Goal: Transaction & Acquisition: Purchase product/service

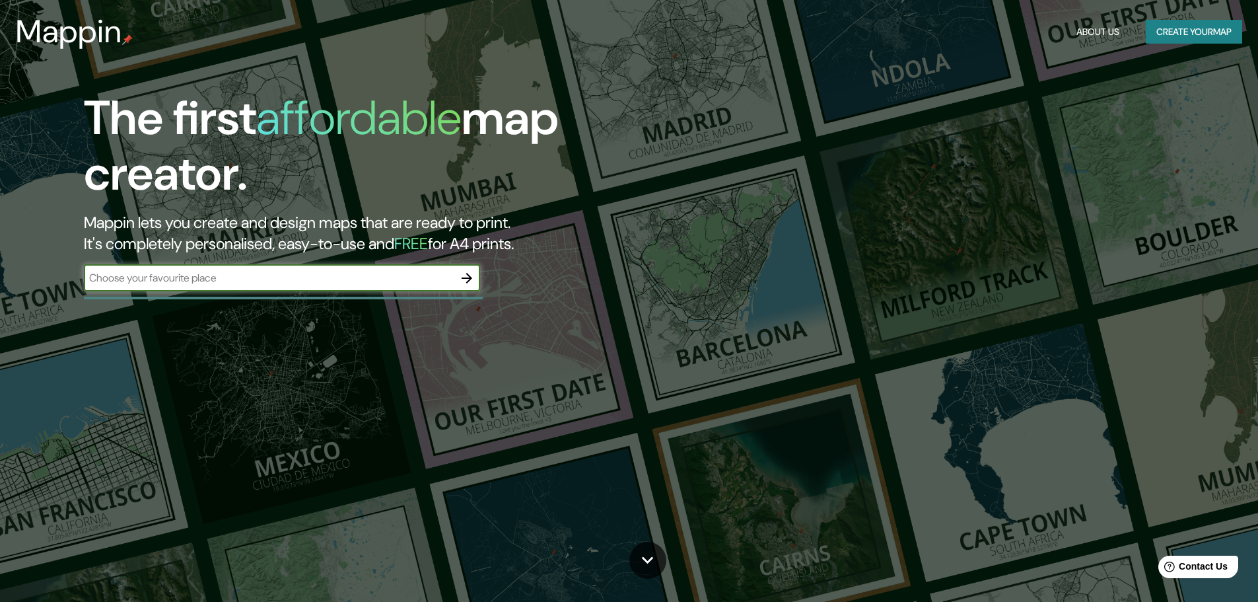
click at [1175, 33] on button "Create your map" at bounding box center [1194, 32] width 96 height 24
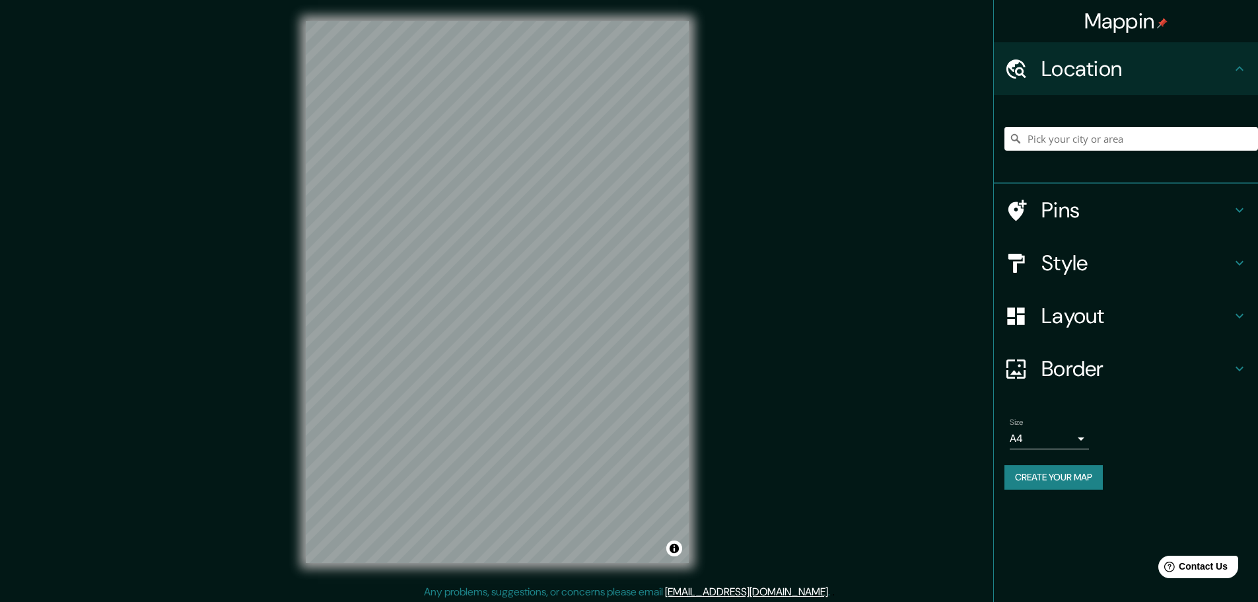
scroll to position [3, 0]
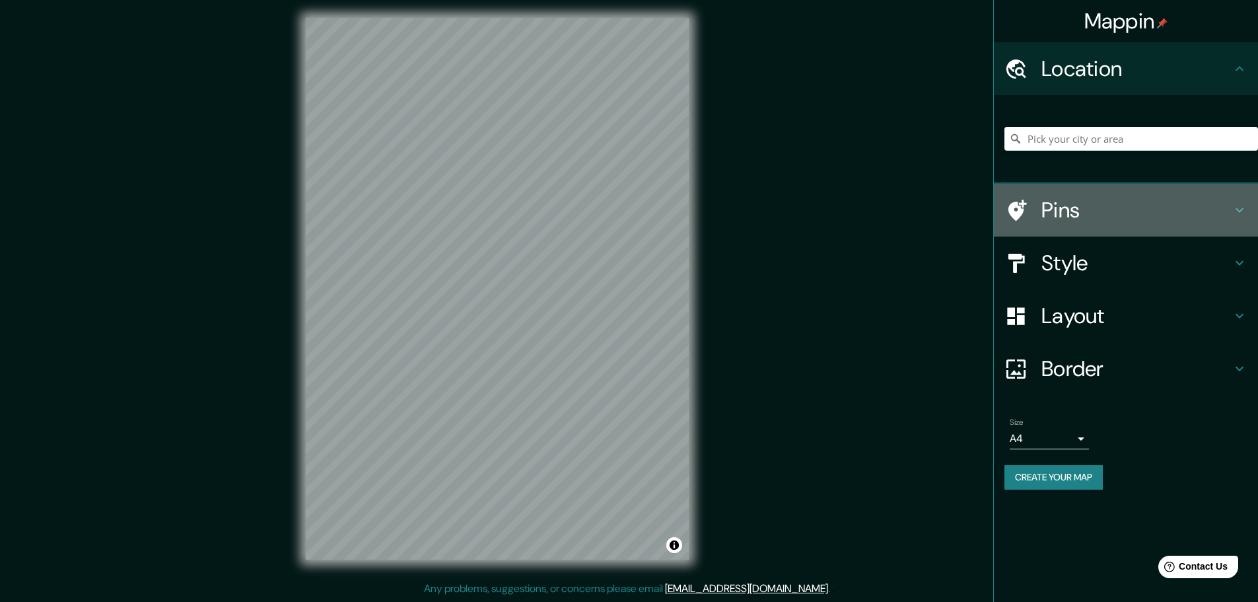
click at [1239, 211] on icon at bounding box center [1240, 210] width 8 height 5
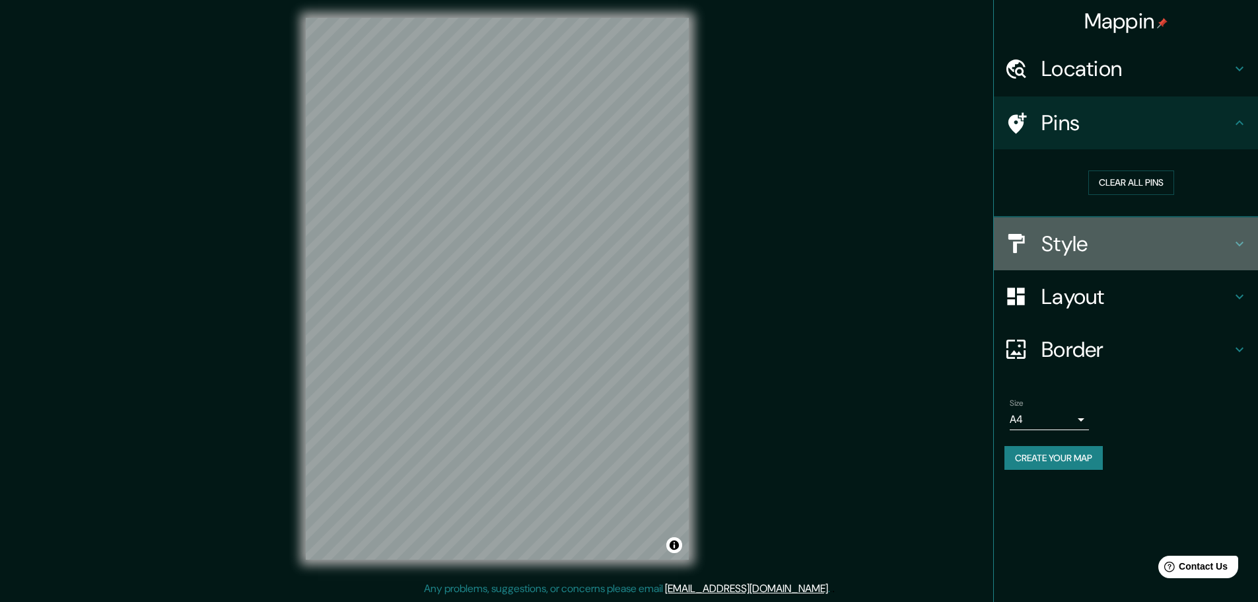
click at [1235, 241] on icon at bounding box center [1240, 244] width 16 height 16
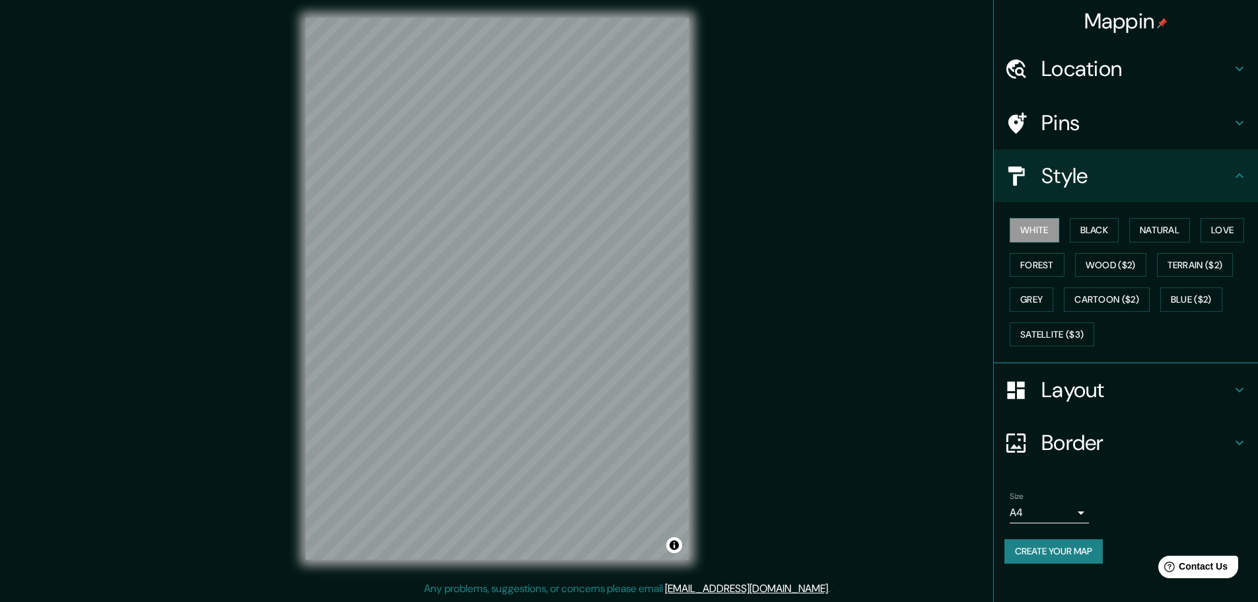
click at [1243, 68] on icon at bounding box center [1240, 69] width 8 height 5
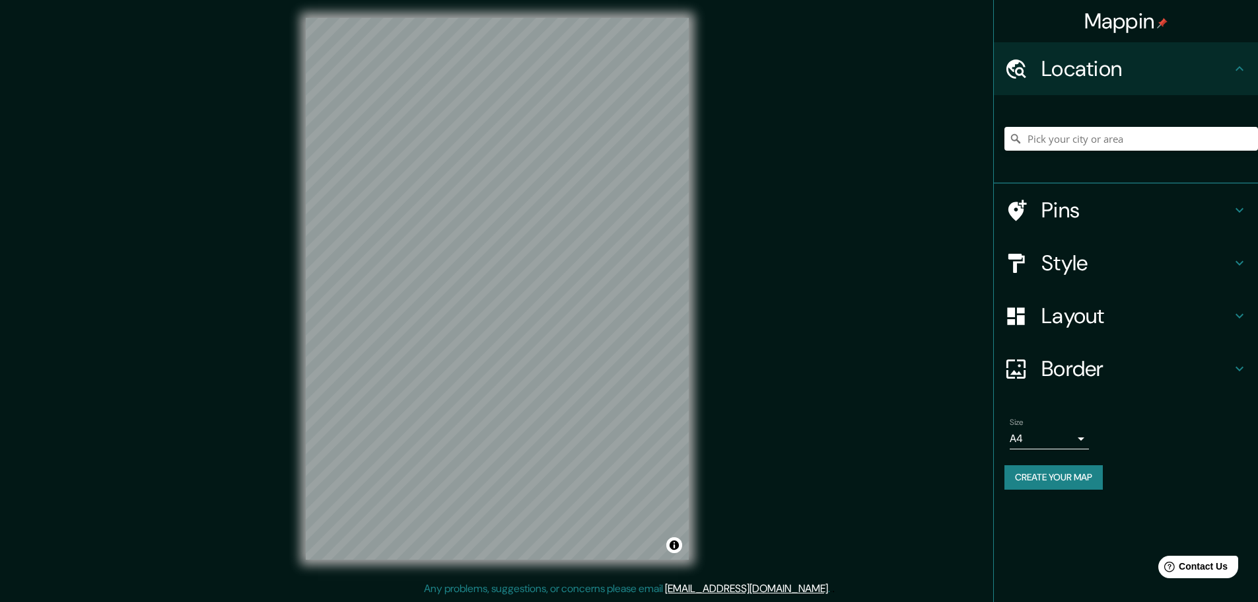
click at [1238, 210] on icon at bounding box center [1240, 210] width 8 height 5
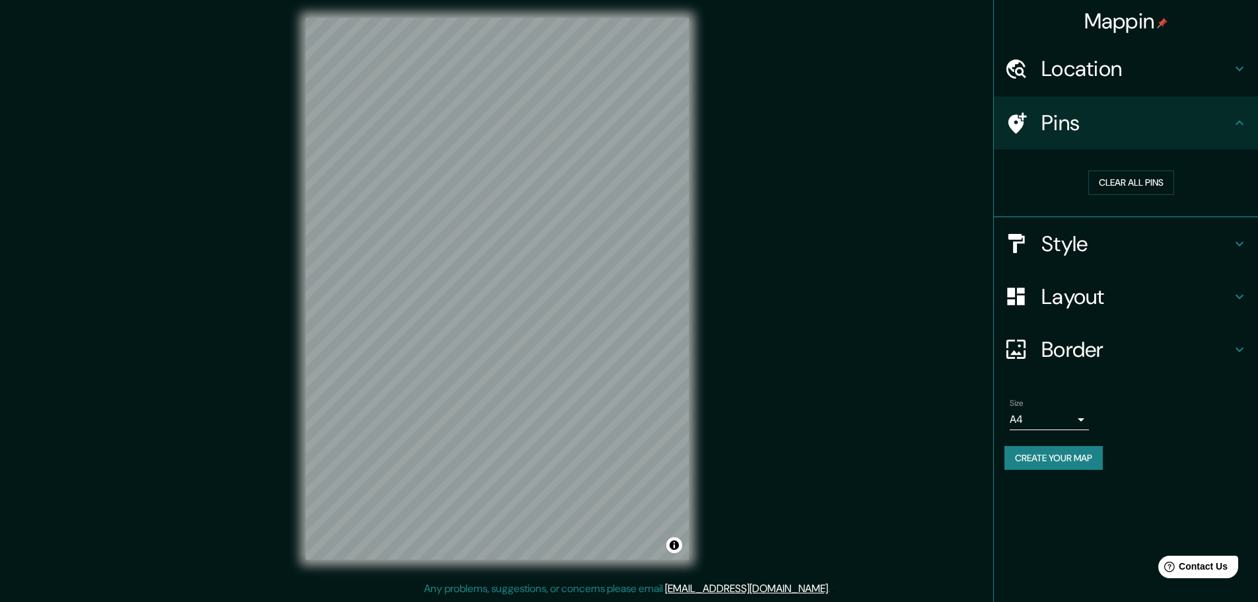
click at [1238, 240] on icon at bounding box center [1240, 244] width 16 height 16
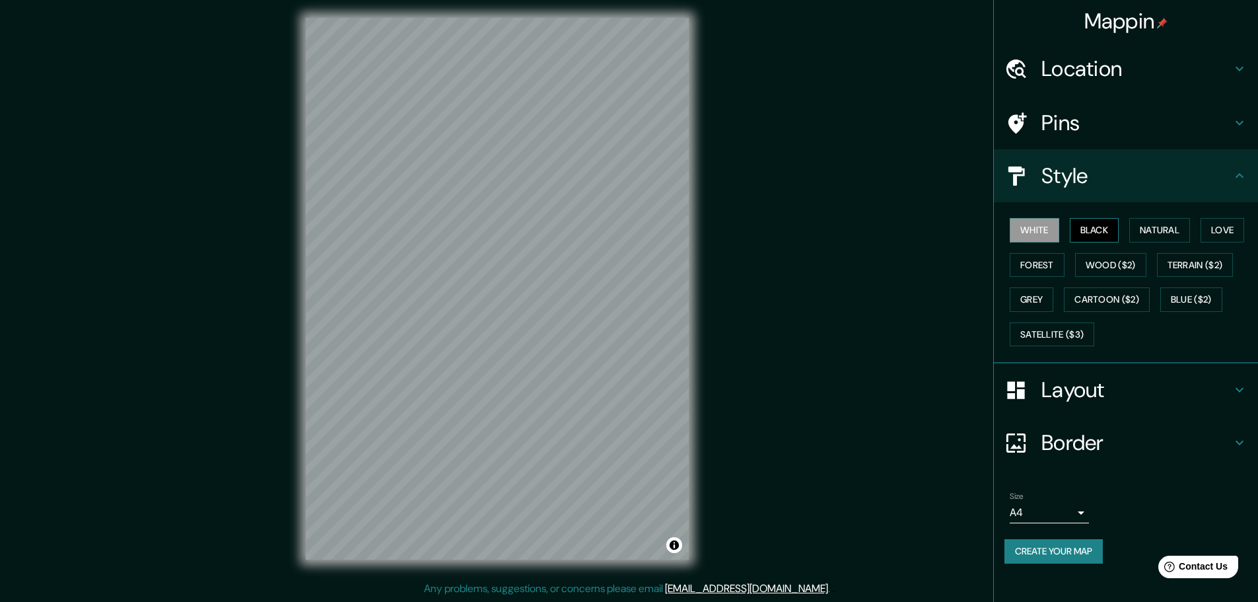
click at [1102, 221] on button "Black" at bounding box center [1095, 230] width 50 height 24
click at [1145, 233] on button "Natural" at bounding box center [1160, 230] width 61 height 24
click at [1213, 231] on button "Love" at bounding box center [1223, 230] width 44 height 24
click at [1118, 262] on button "Wood ($2)" at bounding box center [1110, 265] width 71 height 24
click at [1049, 260] on button "Forest" at bounding box center [1037, 265] width 55 height 24
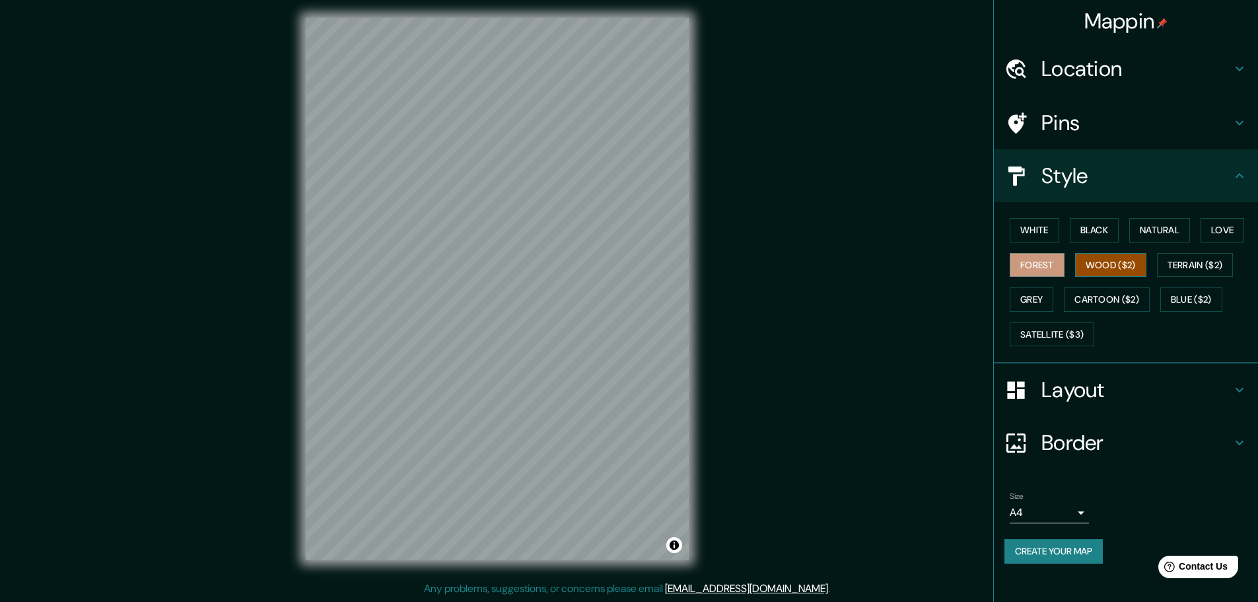
click at [1100, 268] on button "Wood ($2)" at bounding box center [1110, 265] width 71 height 24
click at [1161, 254] on button "Terrain ($2)" at bounding box center [1195, 265] width 77 height 24
click at [1041, 260] on button "Forest" at bounding box center [1037, 265] width 55 height 24
click at [1051, 291] on button "Grey" at bounding box center [1032, 299] width 44 height 24
click at [1049, 229] on button "White" at bounding box center [1035, 230] width 50 height 24
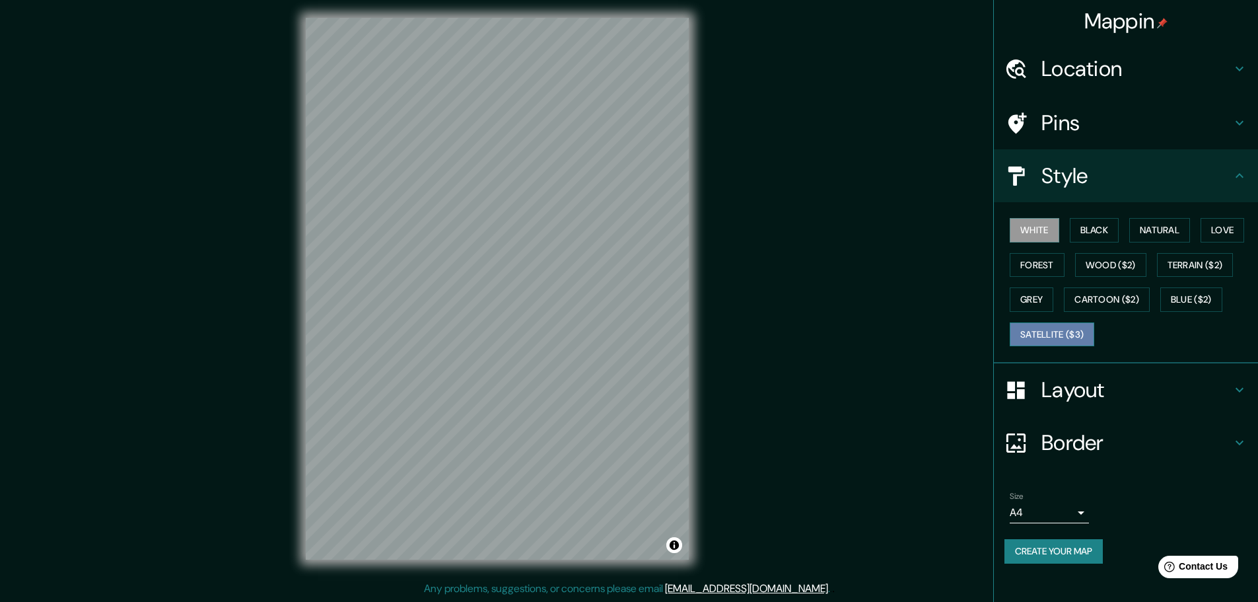
click at [1036, 328] on button "Satellite ($3)" at bounding box center [1052, 334] width 85 height 24
click at [1035, 226] on button "White" at bounding box center [1035, 230] width 50 height 24
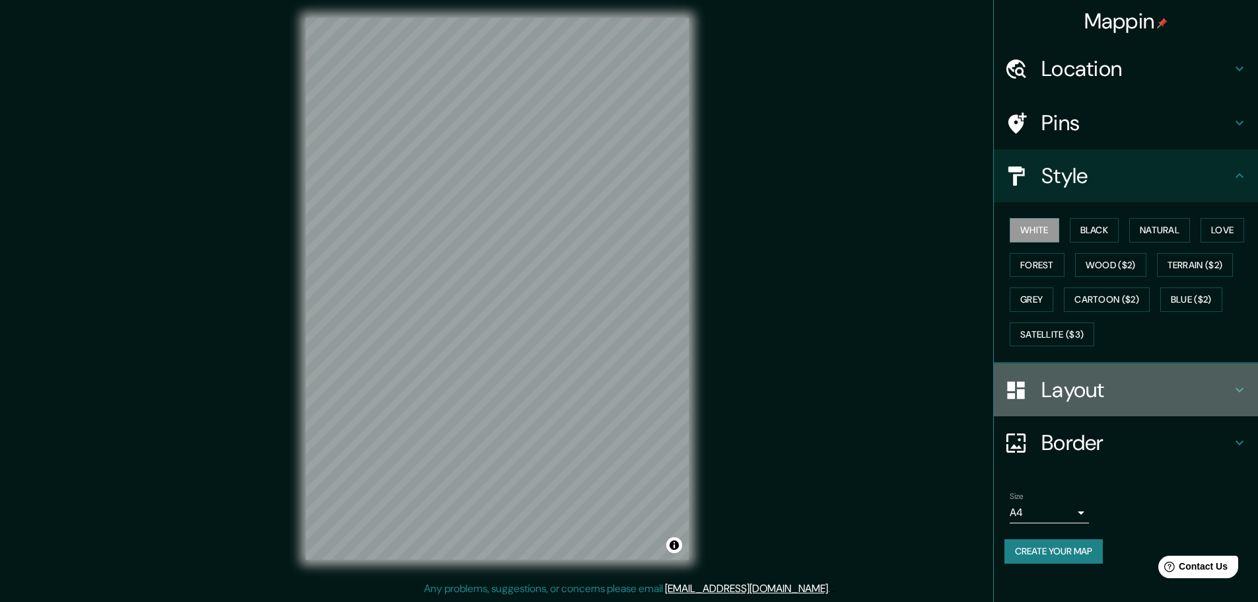
click at [1049, 378] on h4 "Layout" at bounding box center [1137, 390] width 190 height 26
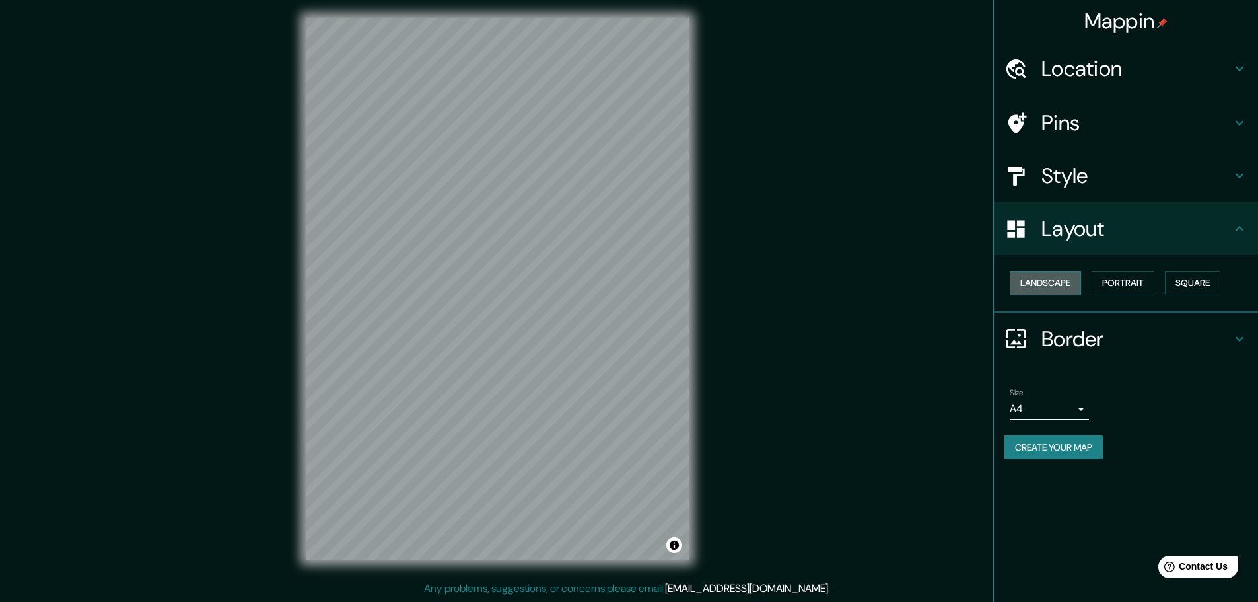
click at [1069, 273] on button "Landscape" at bounding box center [1045, 283] width 71 height 24
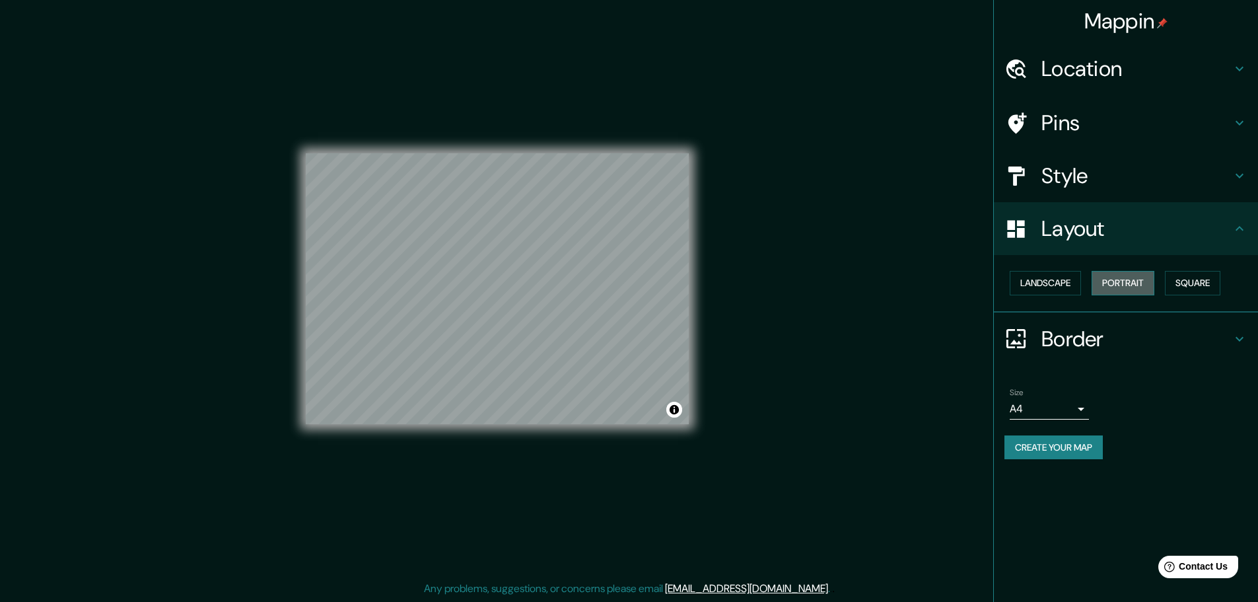
click at [1108, 279] on button "Portrait" at bounding box center [1123, 283] width 63 height 24
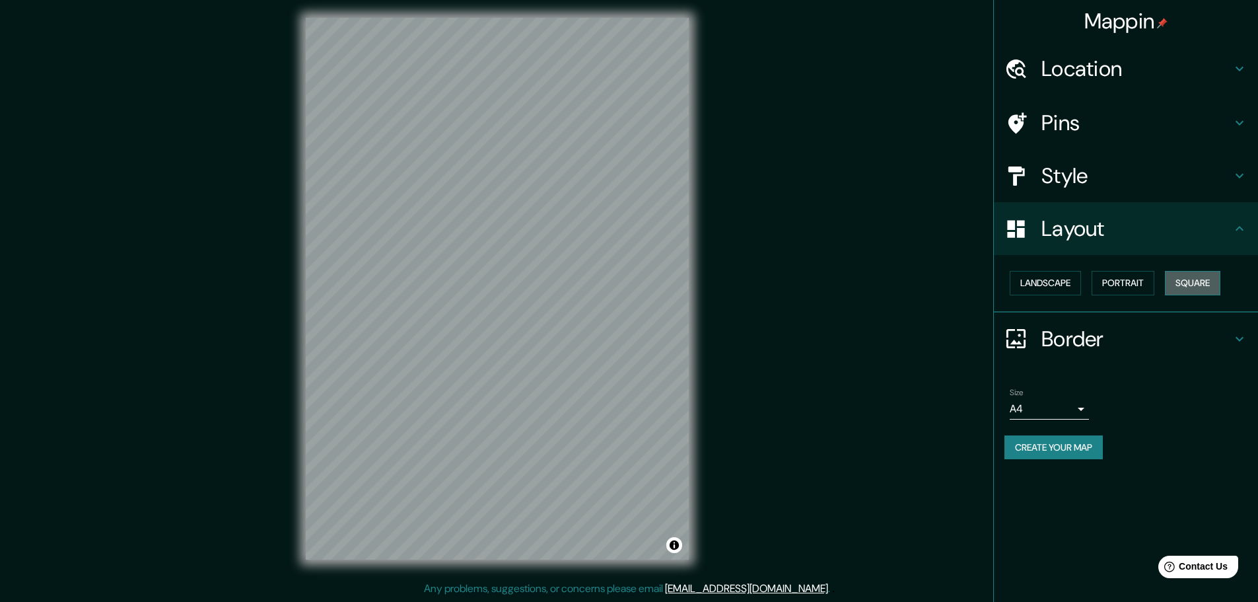
click at [1188, 279] on button "Square" at bounding box center [1192, 283] width 55 height 24
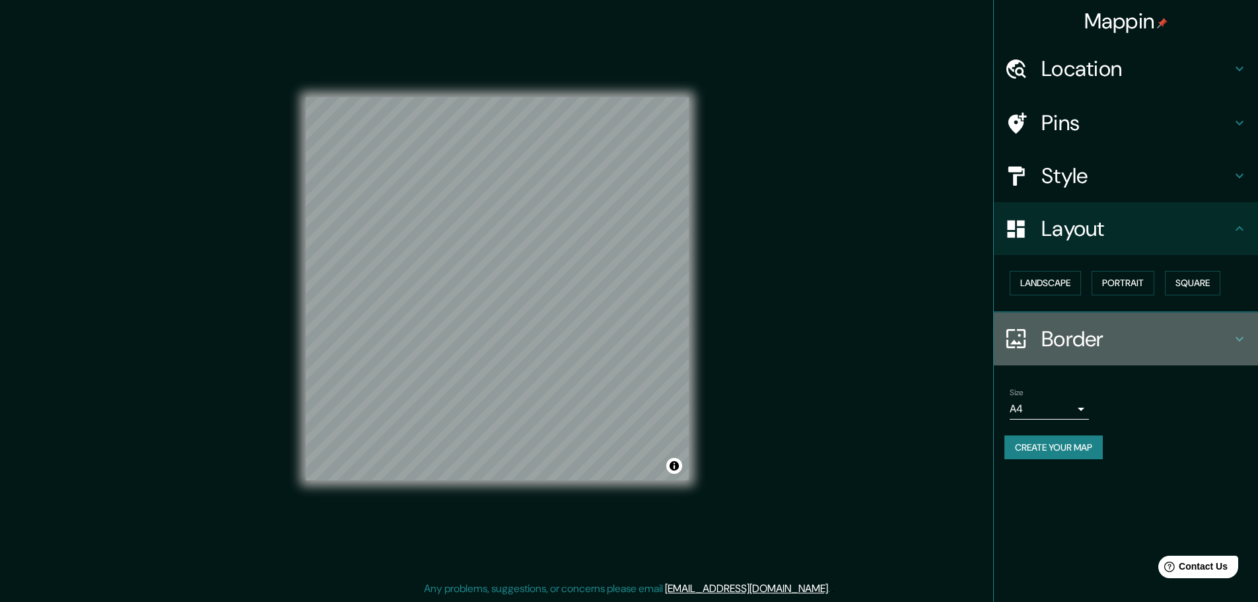
click at [1083, 336] on h4 "Border" at bounding box center [1137, 339] width 190 height 26
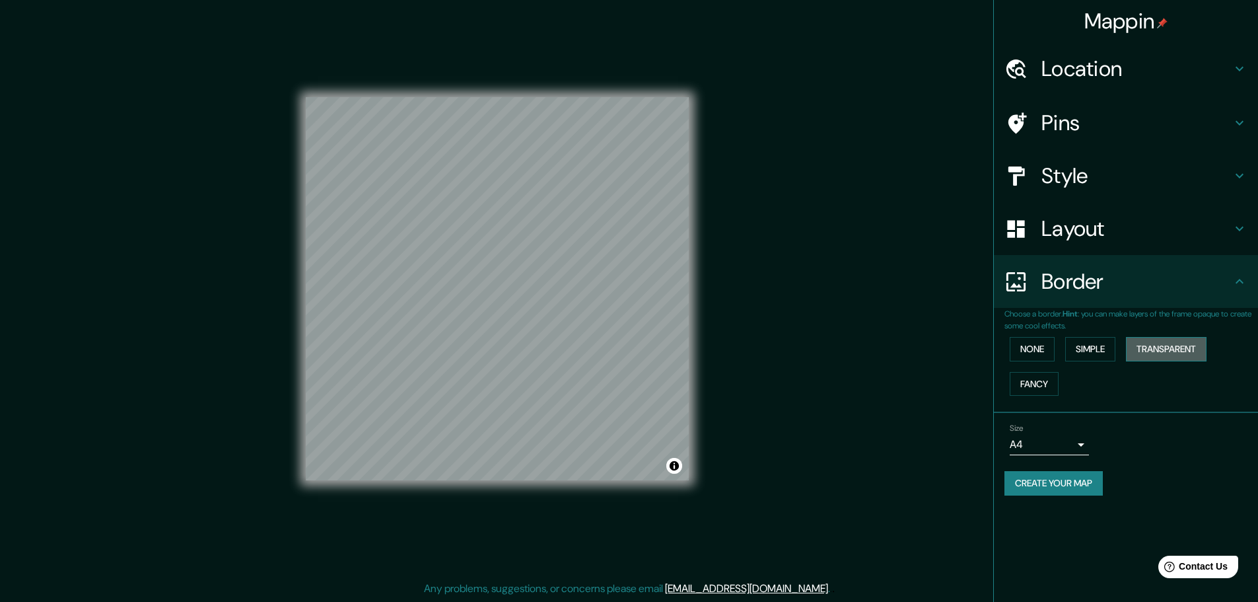
click at [1141, 351] on button "Transparent" at bounding box center [1166, 349] width 81 height 24
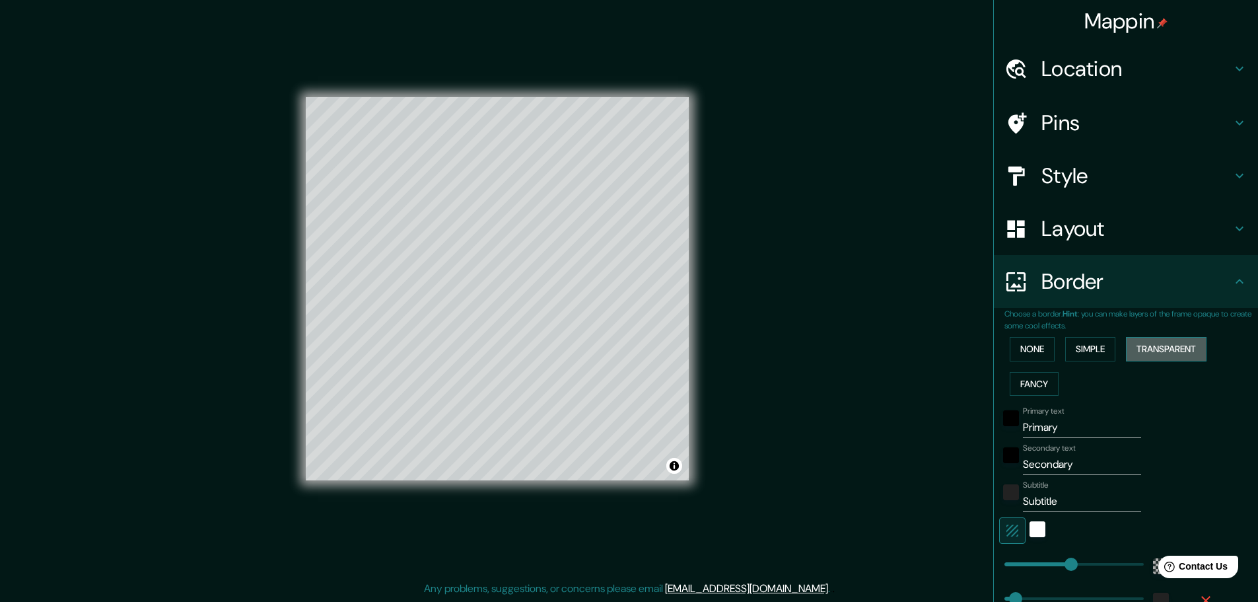
click at [1136, 352] on button "Transparent" at bounding box center [1166, 349] width 81 height 24
type input "278"
type input "46"
click at [1098, 354] on button "Simple" at bounding box center [1090, 349] width 50 height 24
click at [1025, 341] on button "None" at bounding box center [1032, 349] width 45 height 24
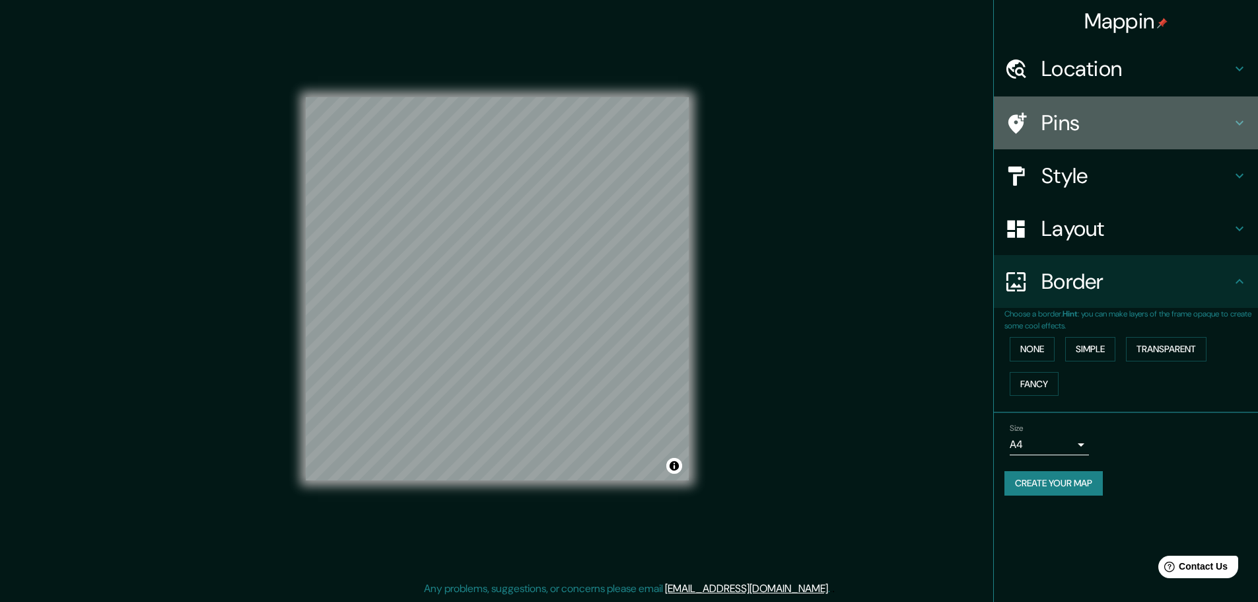
click at [1143, 126] on h4 "Pins" at bounding box center [1137, 123] width 190 height 26
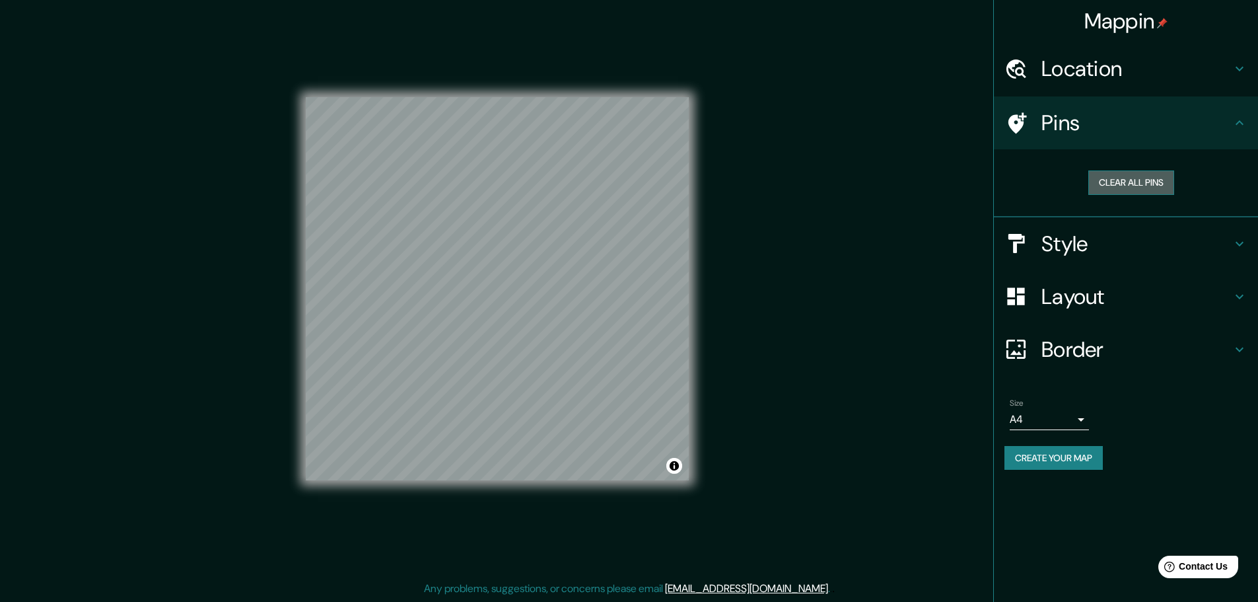
click at [1130, 188] on button "Clear all pins" at bounding box center [1132, 182] width 86 height 24
click at [1102, 132] on h4 "Pins" at bounding box center [1137, 123] width 190 height 26
click at [1030, 128] on div at bounding box center [1023, 123] width 37 height 23
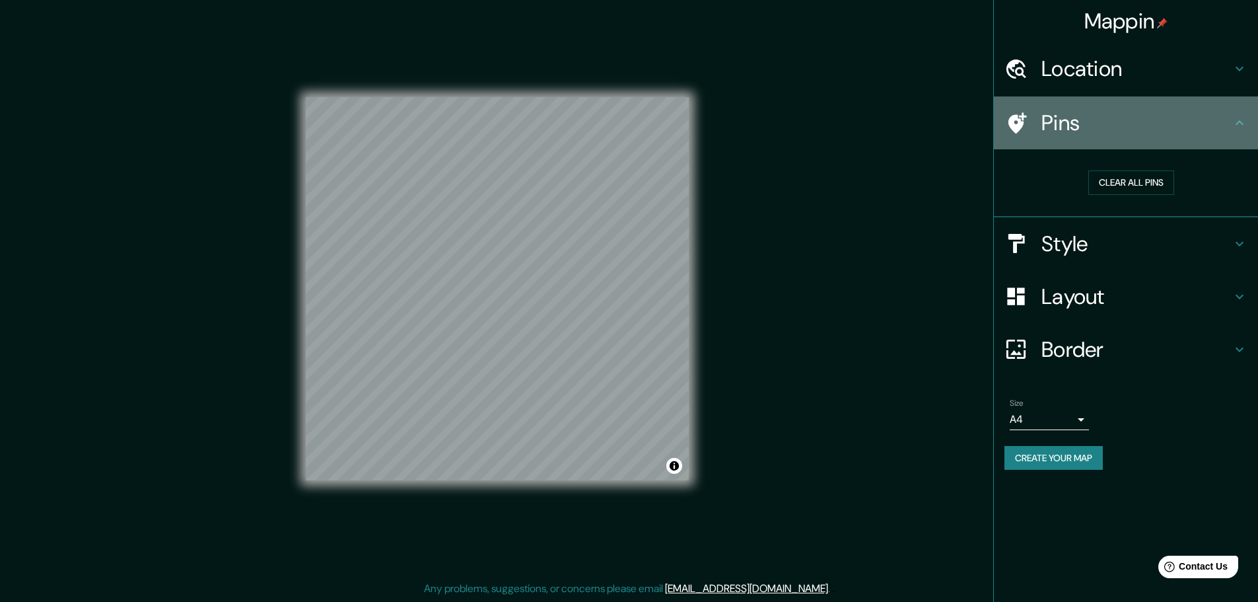
click at [1030, 127] on div at bounding box center [1023, 123] width 37 height 23
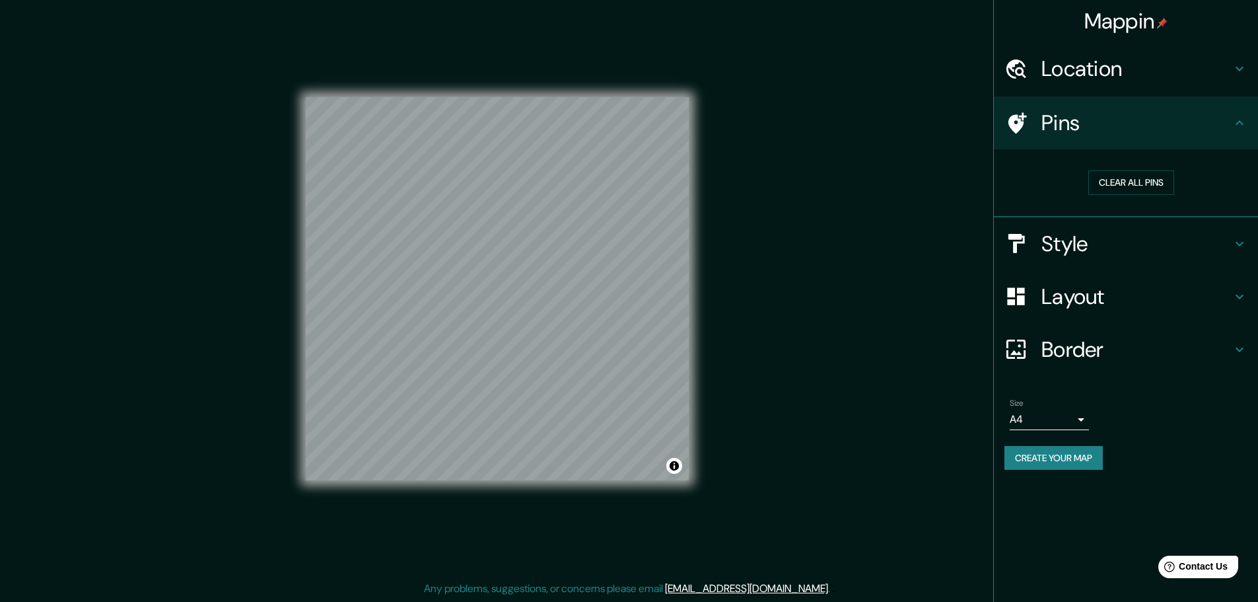
drag, startPoint x: 1090, startPoint y: 164, endPoint x: 1105, endPoint y: 179, distance: 21.5
click at [1091, 164] on div "Clear all pins" at bounding box center [1132, 183] width 254 height 46
click at [1106, 180] on button "Clear all pins" at bounding box center [1132, 182] width 86 height 24
click at [1136, 92] on div "Location" at bounding box center [1126, 68] width 264 height 53
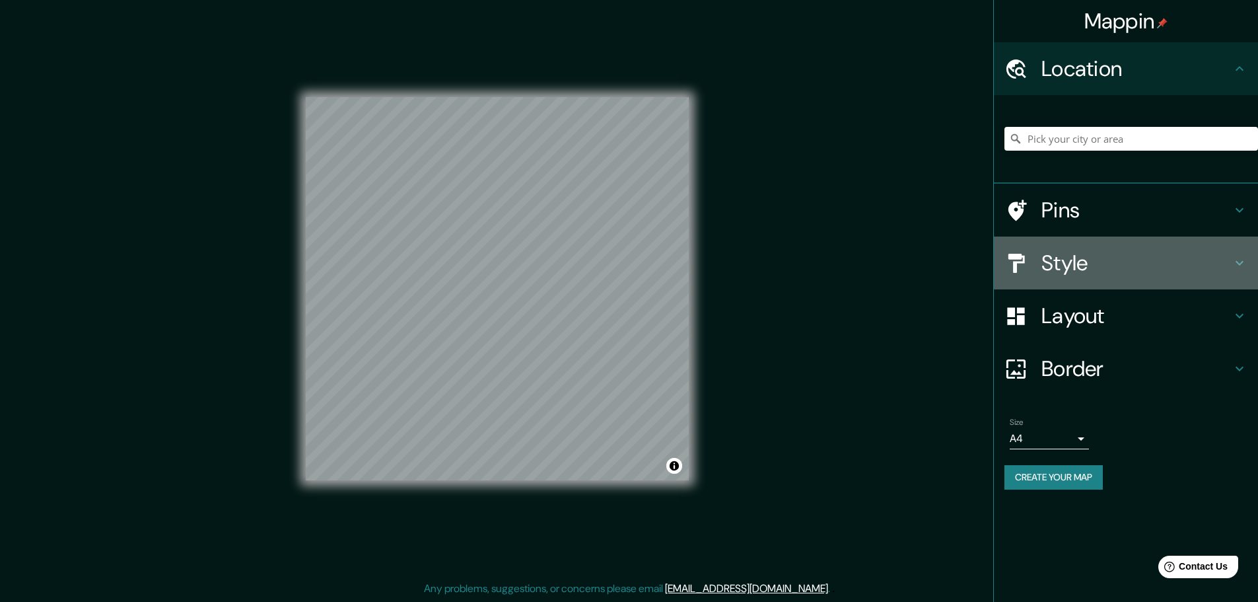
click at [1098, 273] on h4 "Style" at bounding box center [1137, 263] width 190 height 26
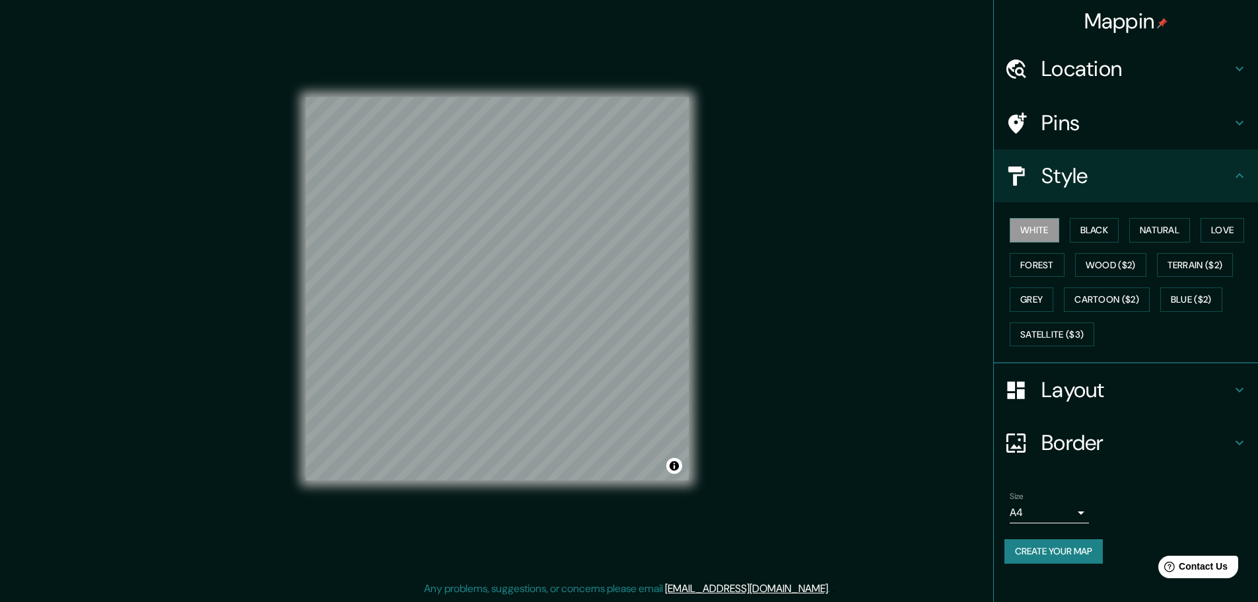
click at [1122, 391] on h4 "Layout" at bounding box center [1137, 390] width 190 height 26
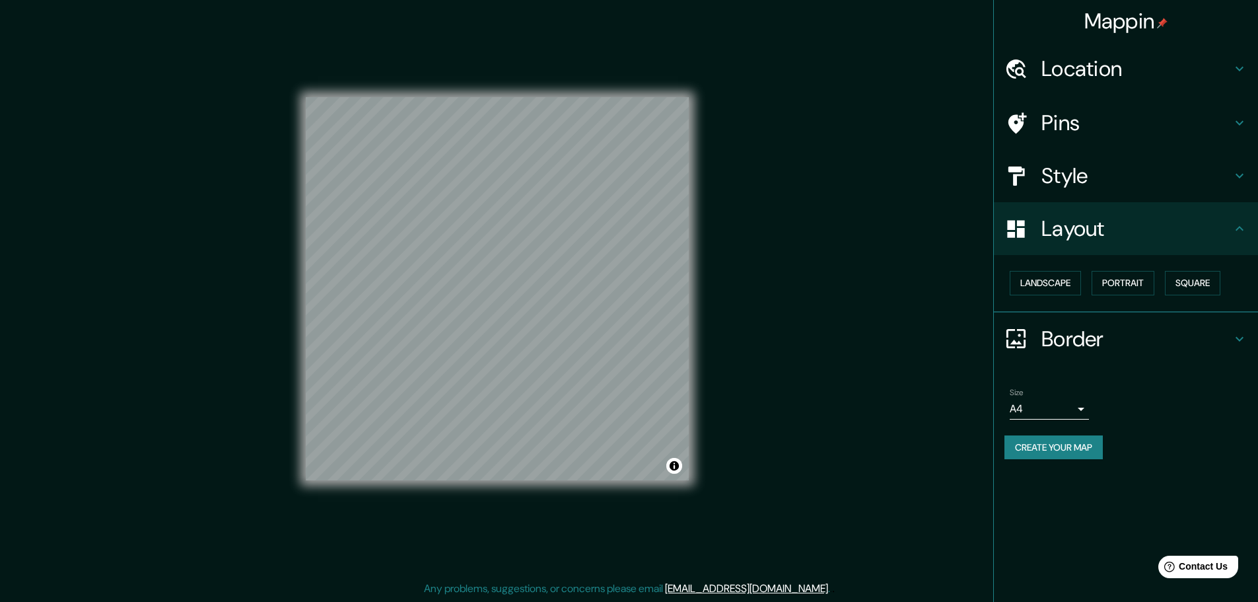
click at [1088, 443] on button "Create your map" at bounding box center [1054, 447] width 98 height 24
click at [1080, 445] on button "Create your map" at bounding box center [1054, 447] width 98 height 24
click at [1065, 443] on button "Create your map" at bounding box center [1054, 447] width 98 height 24
click at [1099, 17] on h4 "Mappin" at bounding box center [1127, 21] width 84 height 26
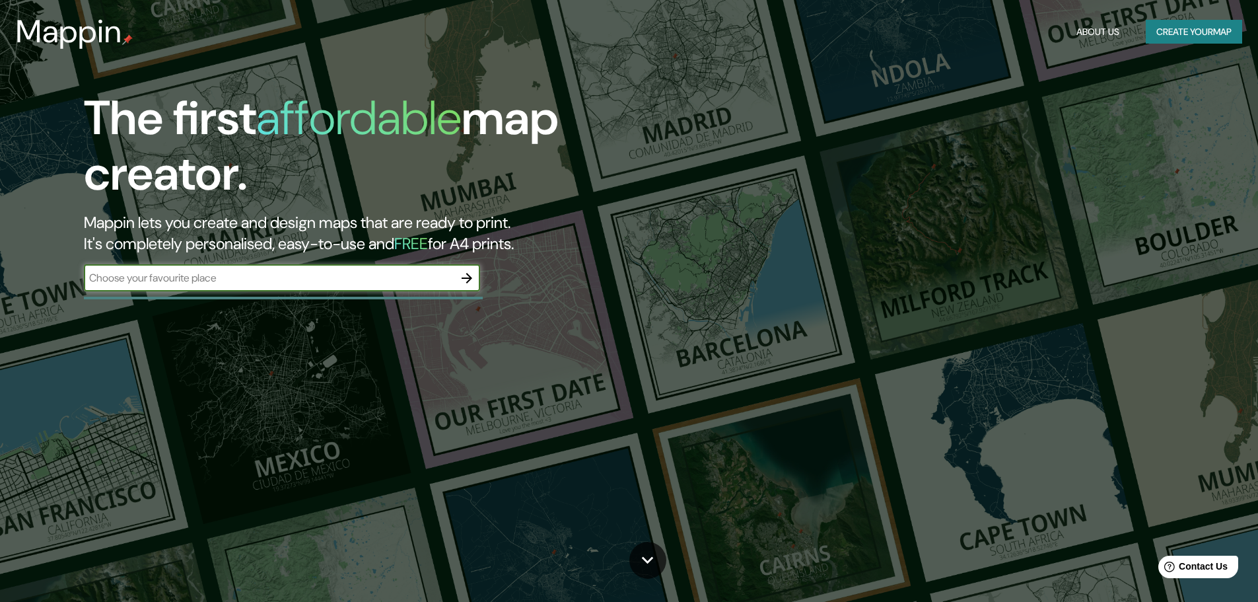
scroll to position [3, 0]
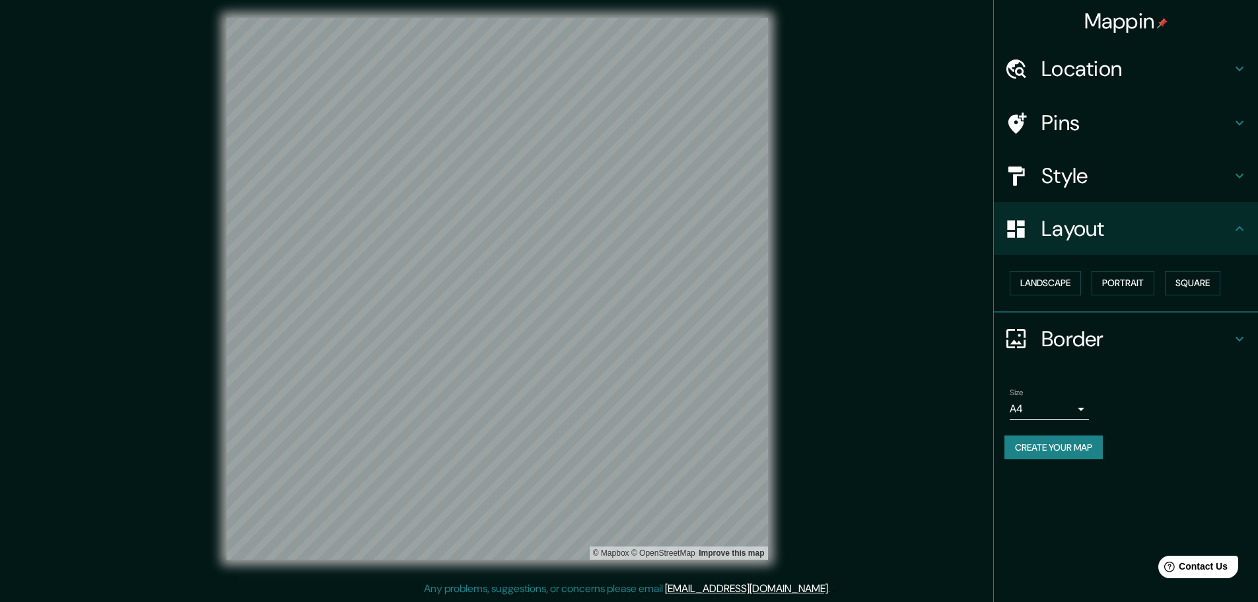
click at [1045, 397] on div "Size A4 single" at bounding box center [1049, 404] width 79 height 32
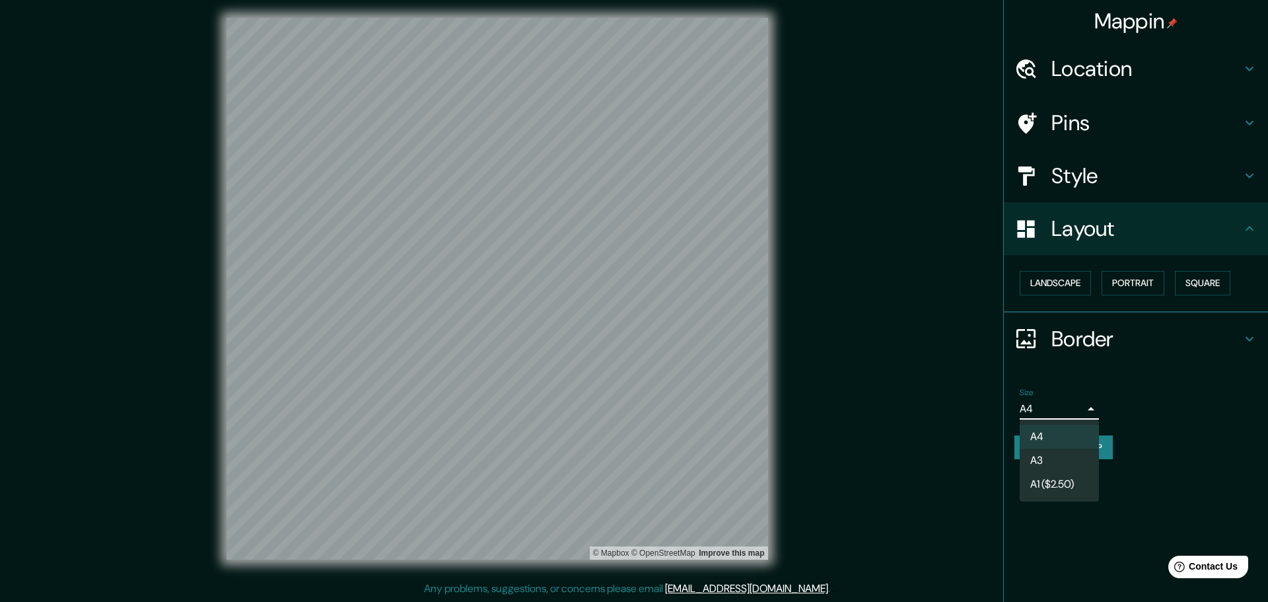
click at [1040, 410] on body "Mappin Location Pins Style Layout Landscape Portrait Square Border Choose a bor…" at bounding box center [634, 298] width 1268 height 602
click at [1040, 410] on div at bounding box center [634, 301] width 1268 height 602
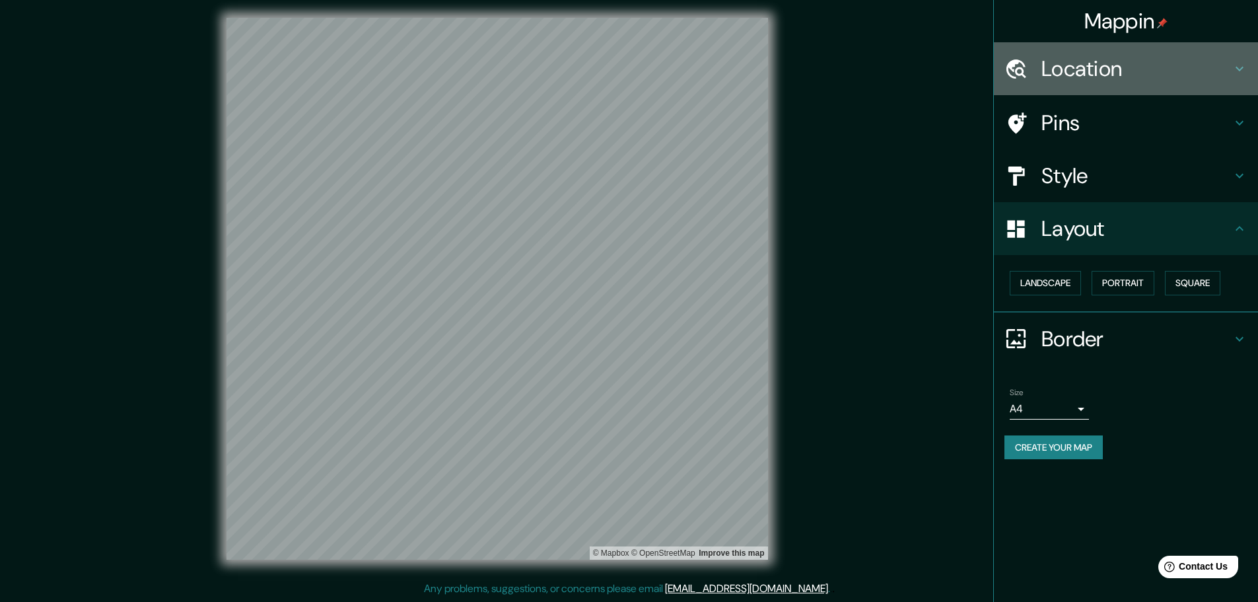
click at [1110, 72] on h4 "Location" at bounding box center [1137, 68] width 190 height 26
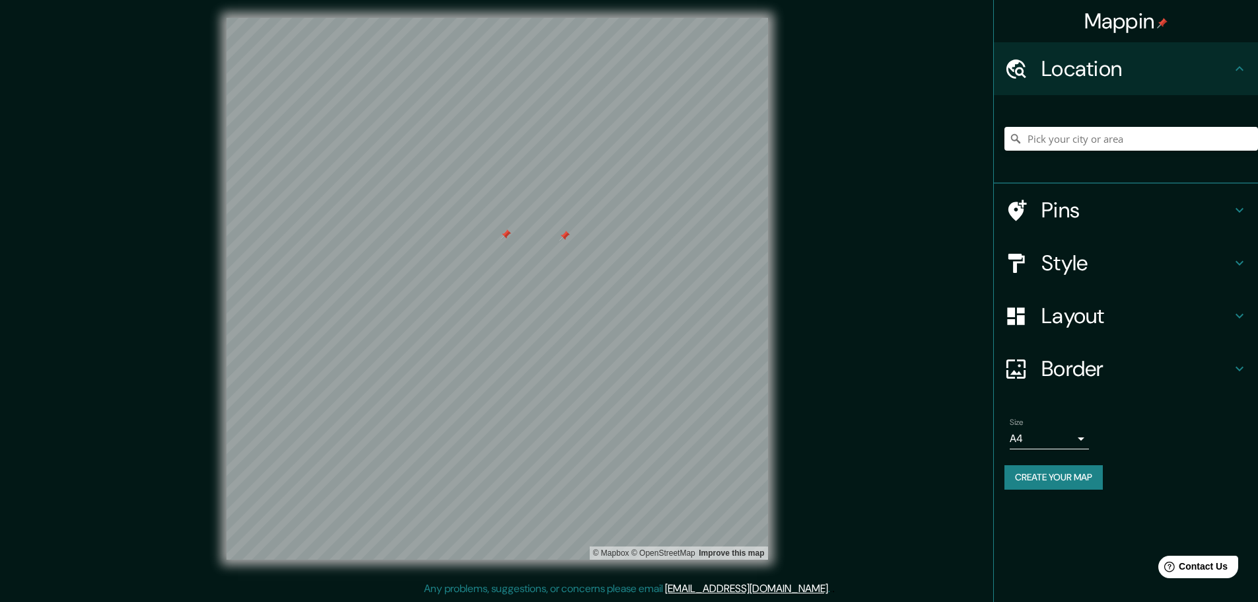
click at [565, 236] on div at bounding box center [564, 236] width 11 height 11
drag, startPoint x: 443, startPoint y: 259, endPoint x: 450, endPoint y: 254, distance: 8.5
click at [450, 251] on div at bounding box center [445, 245] width 11 height 11
click at [450, 253] on div at bounding box center [452, 251] width 11 height 11
click at [1024, 472] on button "Create your map" at bounding box center [1054, 477] width 98 height 24
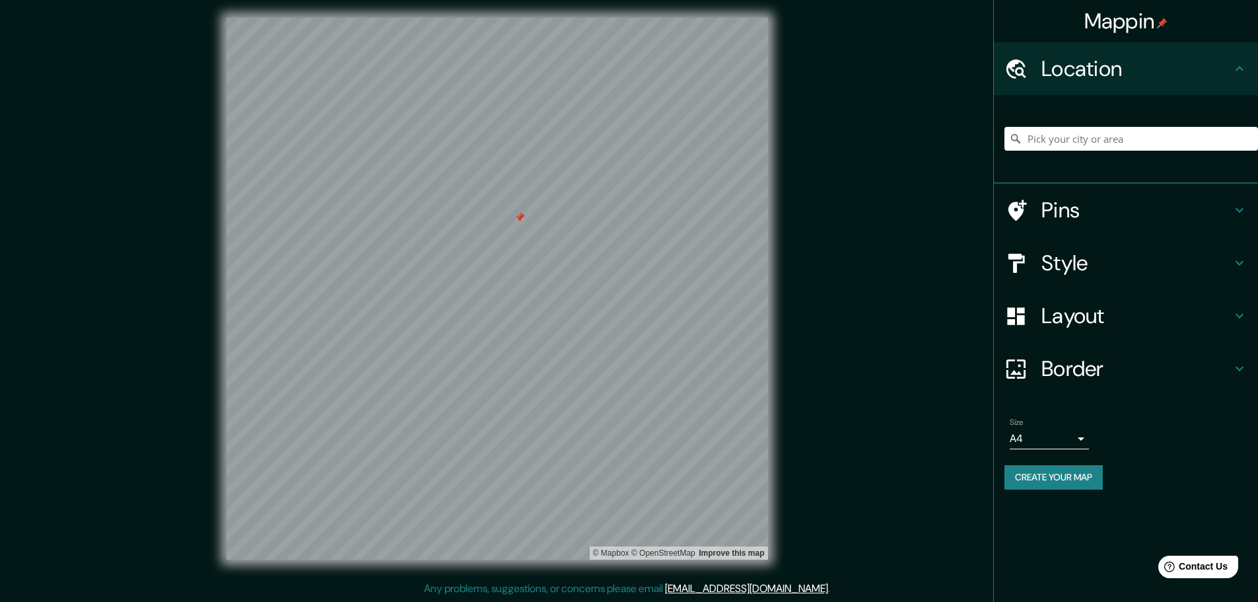
click at [1075, 460] on div "Size A4 single Create your map" at bounding box center [1126, 456] width 243 height 88
click at [1081, 476] on button "Create your map" at bounding box center [1054, 477] width 98 height 24
click at [1116, 200] on h4 "Pins" at bounding box center [1137, 210] width 190 height 26
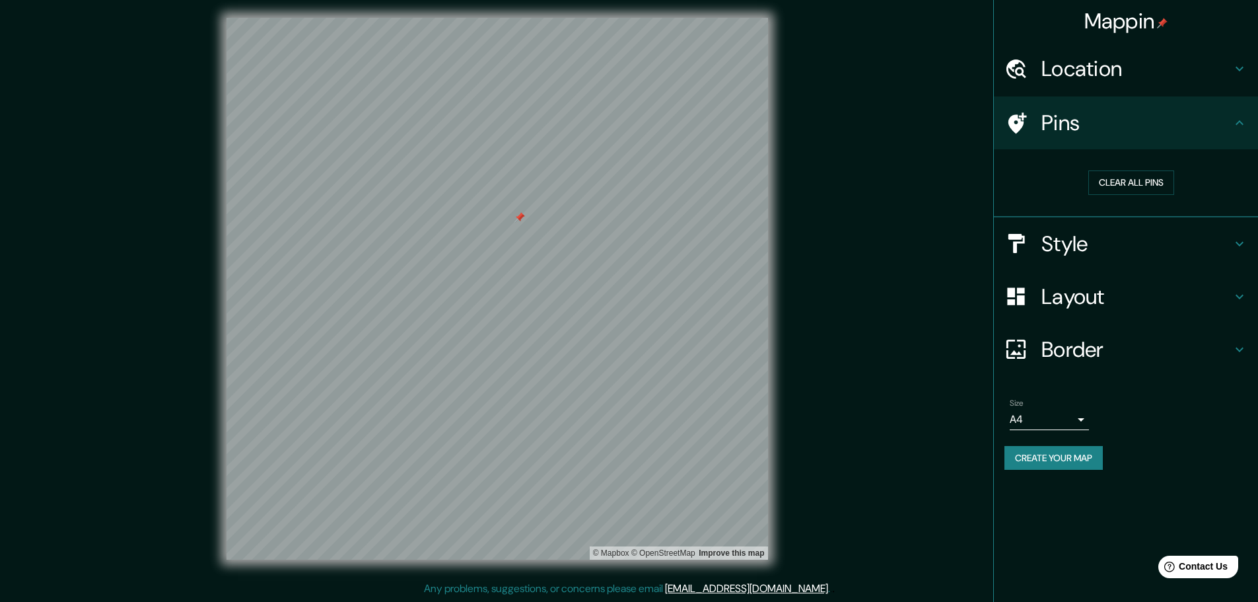
click at [1097, 246] on h4 "Style" at bounding box center [1137, 244] width 190 height 26
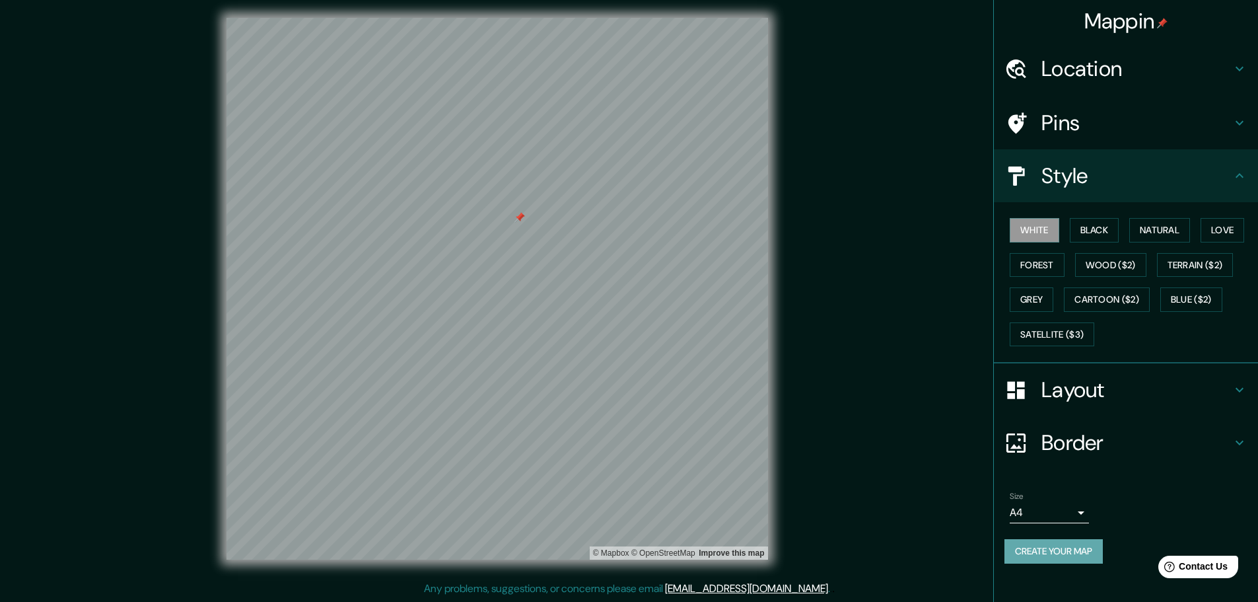
click at [1071, 557] on button "Create your map" at bounding box center [1054, 551] width 98 height 24
drag, startPoint x: 1070, startPoint y: 556, endPoint x: 1089, endPoint y: 546, distance: 21.6
click at [1089, 546] on div "Create your map" at bounding box center [1126, 551] width 243 height 24
drag, startPoint x: 801, startPoint y: 380, endPoint x: 832, endPoint y: 157, distance: 226.0
click at [832, 157] on div "Mappin Location Pins Style White Black Natural Love Forest Wood ($2) Terrain ($…" at bounding box center [629, 299] width 1258 height 605
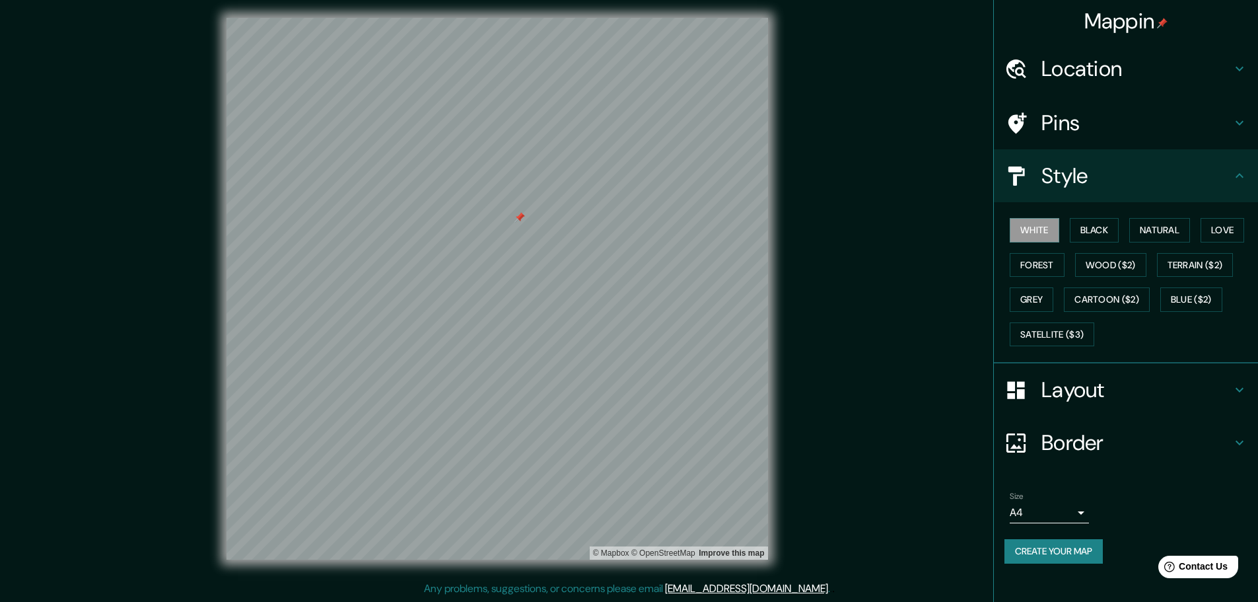
click at [1067, 557] on button "Create your map" at bounding box center [1054, 551] width 98 height 24
click at [702, 551] on link "Improve this map" at bounding box center [731, 552] width 65 height 9
click at [1029, 549] on button "Create your map" at bounding box center [1054, 551] width 98 height 24
click at [1029, 549] on div "Create your map" at bounding box center [1126, 551] width 243 height 24
click at [1033, 548] on div "Create your map" at bounding box center [1126, 551] width 243 height 24
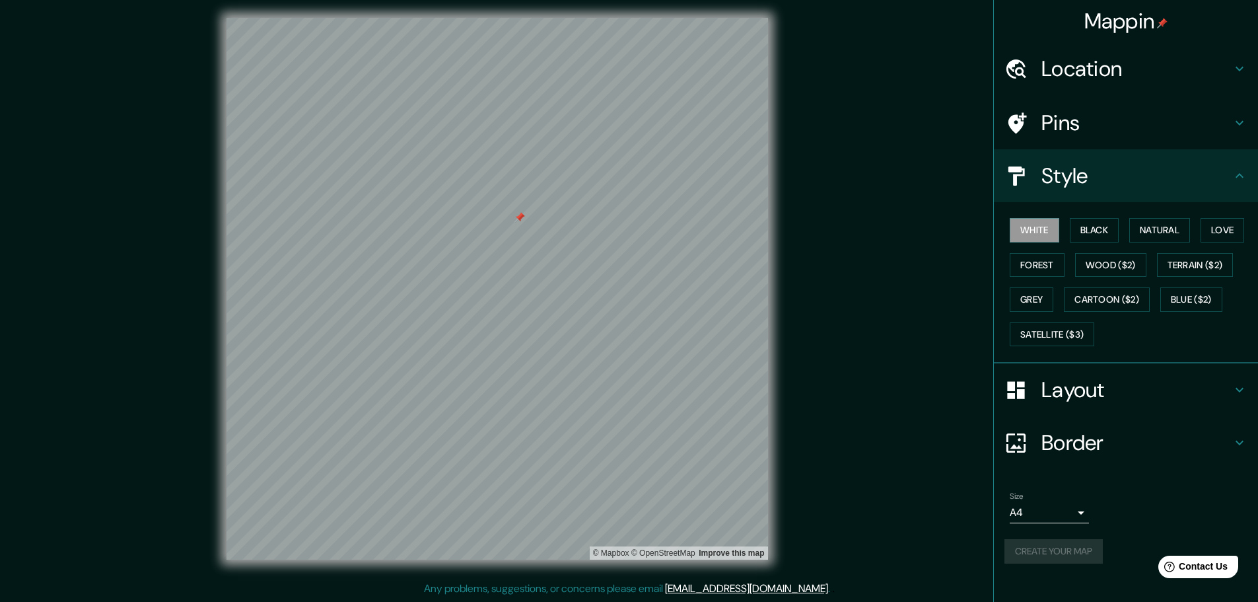
click at [1033, 548] on div "Create your map" at bounding box center [1126, 551] width 243 height 24
click at [1093, 31] on h4 "Mappin" at bounding box center [1127, 21] width 84 height 26
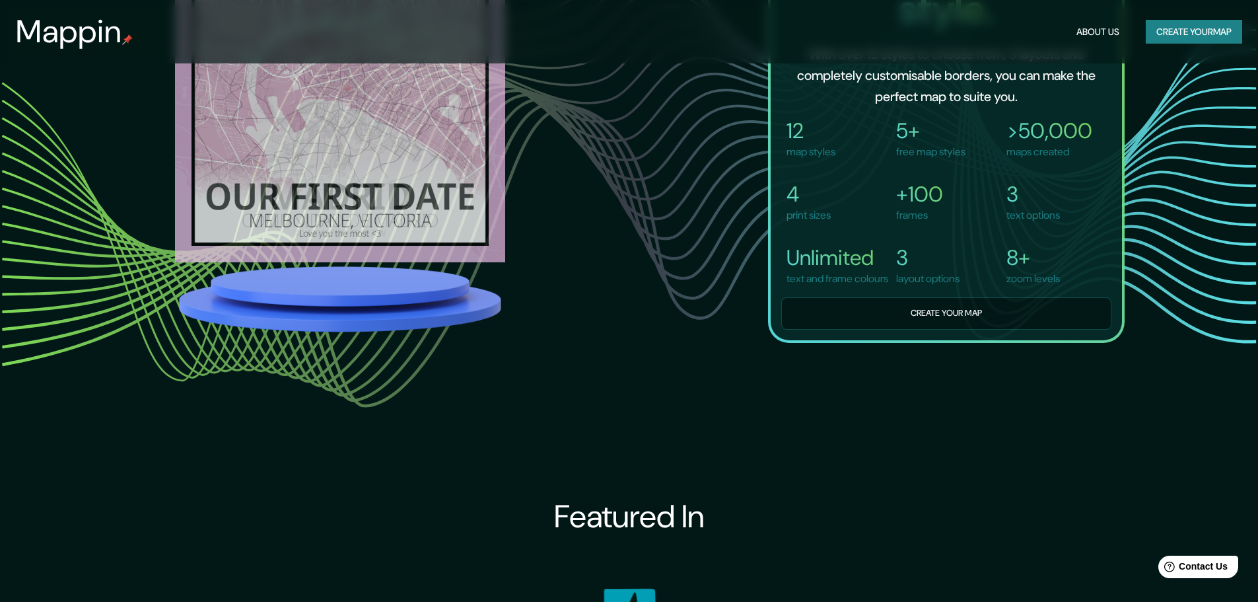
scroll to position [1255, 0]
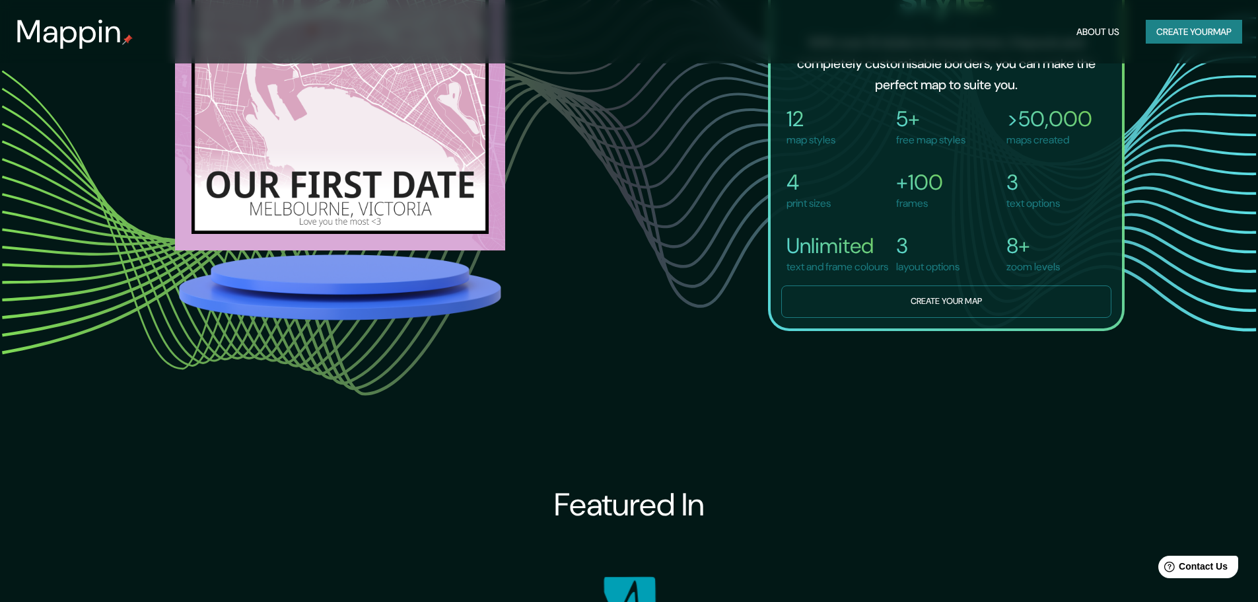
click at [795, 318] on button "Create your map" at bounding box center [946, 301] width 330 height 32
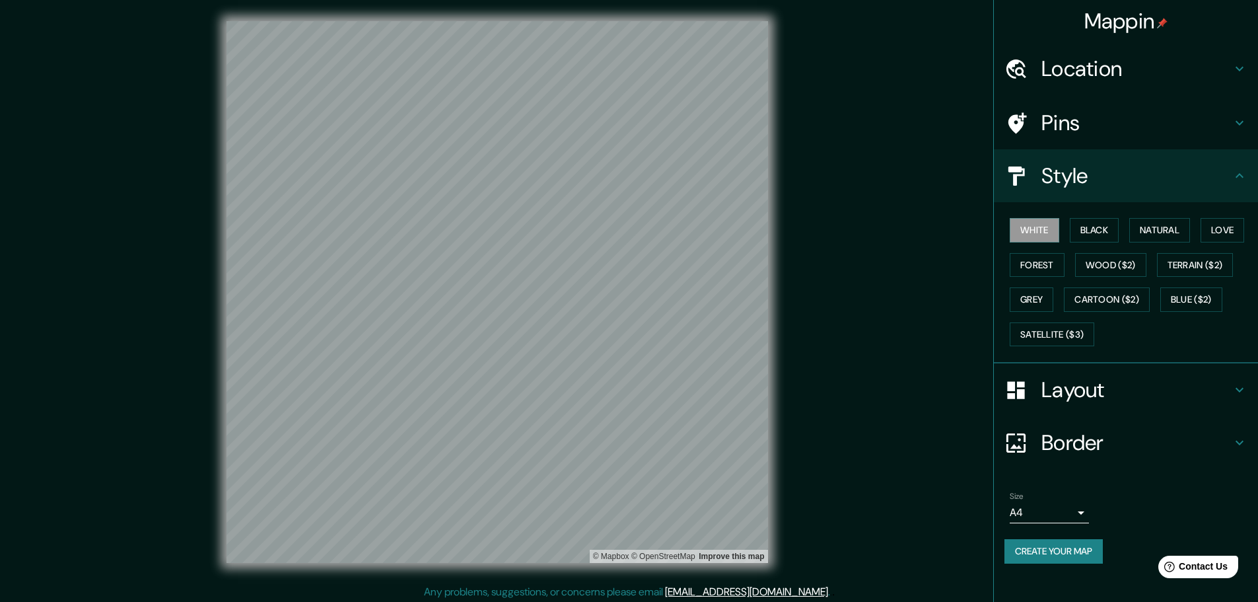
click at [1038, 545] on button "Create your map" at bounding box center [1054, 551] width 98 height 24
click at [1075, 550] on button "Create your map" at bounding box center [1054, 551] width 98 height 24
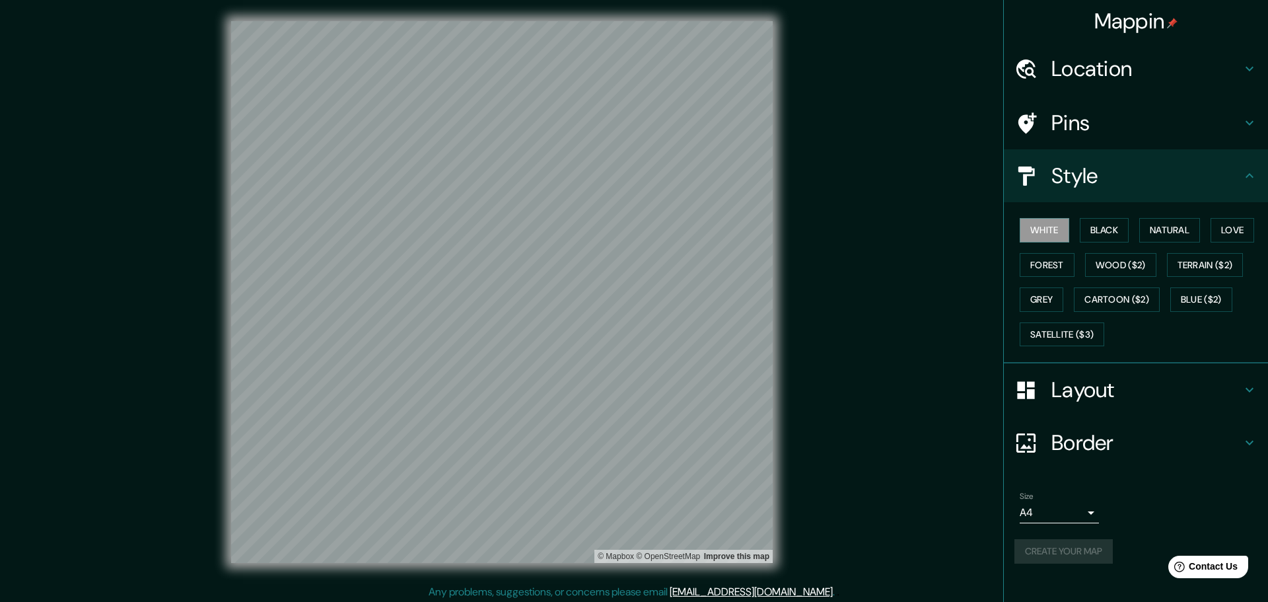
click at [1082, 511] on body "Mappin Location Pins Style White Black Natural Love Forest Wood ($2) Terrain ($…" at bounding box center [634, 301] width 1268 height 602
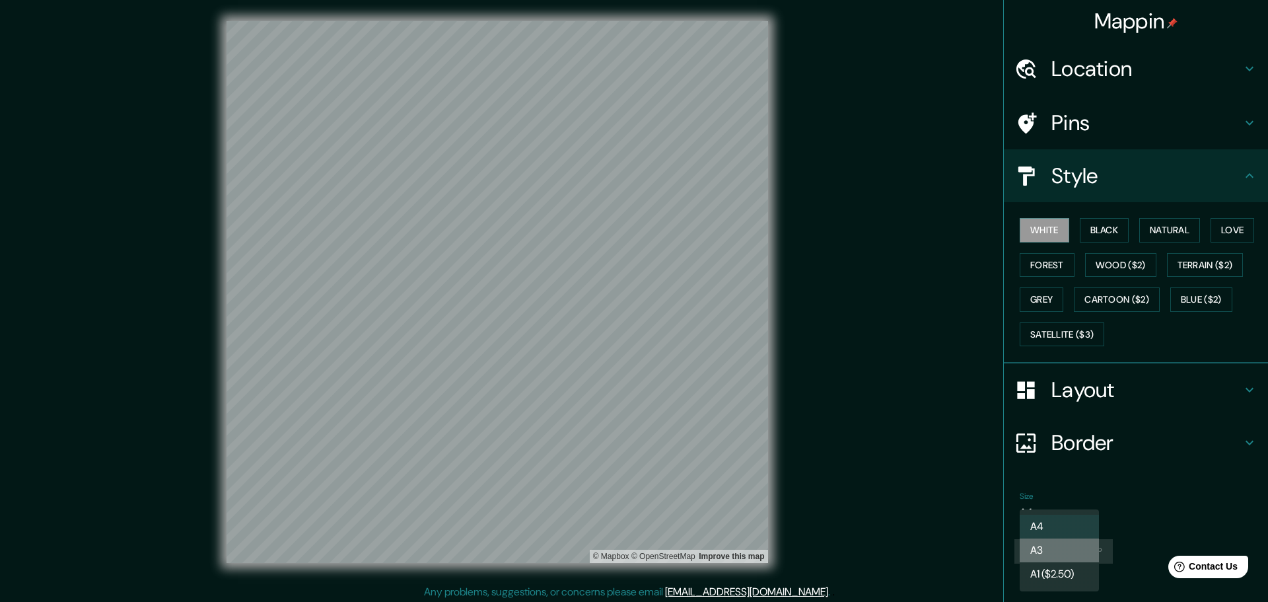
click at [1058, 542] on li "A3" at bounding box center [1059, 550] width 79 height 24
click at [1070, 510] on body "Mappin Location Pins Style White Black Natural Love Forest Wood ($2) Terrain ($…" at bounding box center [634, 301] width 1268 height 602
click at [1062, 522] on li "A4" at bounding box center [1059, 527] width 79 height 24
type input "single"
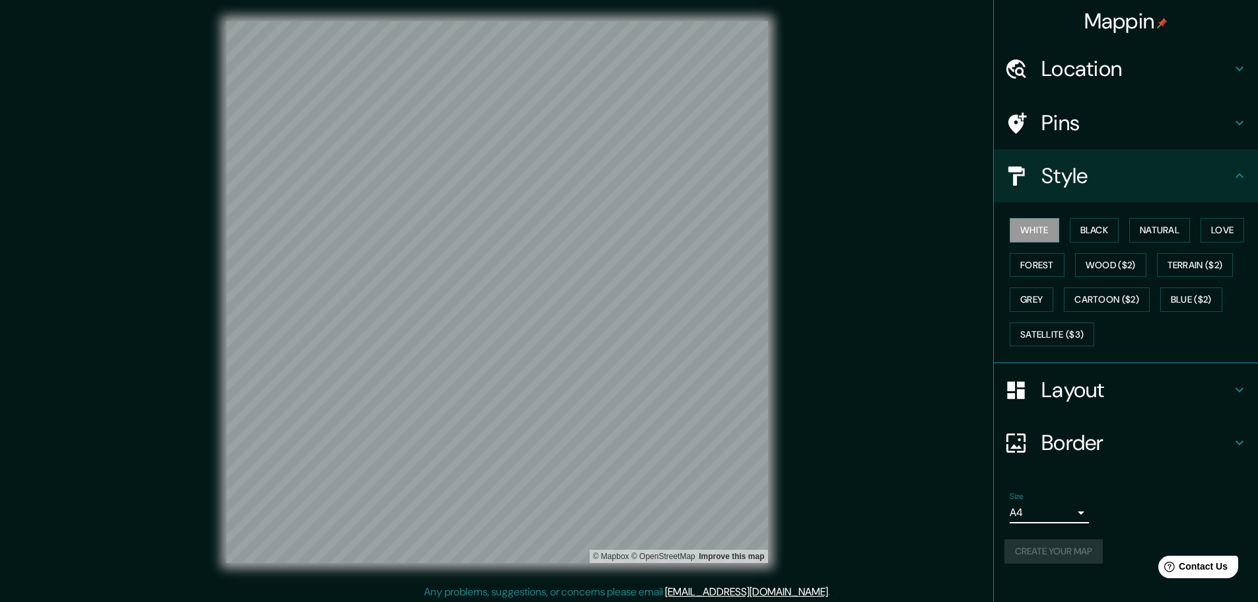
click at [1023, 591] on div "Mappin Location Pins Style White Black Natural Love Forest Wood ($2) Terrain ($…" at bounding box center [1125, 301] width 265 height 602
click at [1032, 567] on div "Size A4 single Create your map" at bounding box center [1126, 530] width 243 height 88
click at [1035, 559] on div "Create your map" at bounding box center [1126, 551] width 243 height 24
drag, startPoint x: 1051, startPoint y: 528, endPoint x: 1054, endPoint y: 518, distance: 11.1
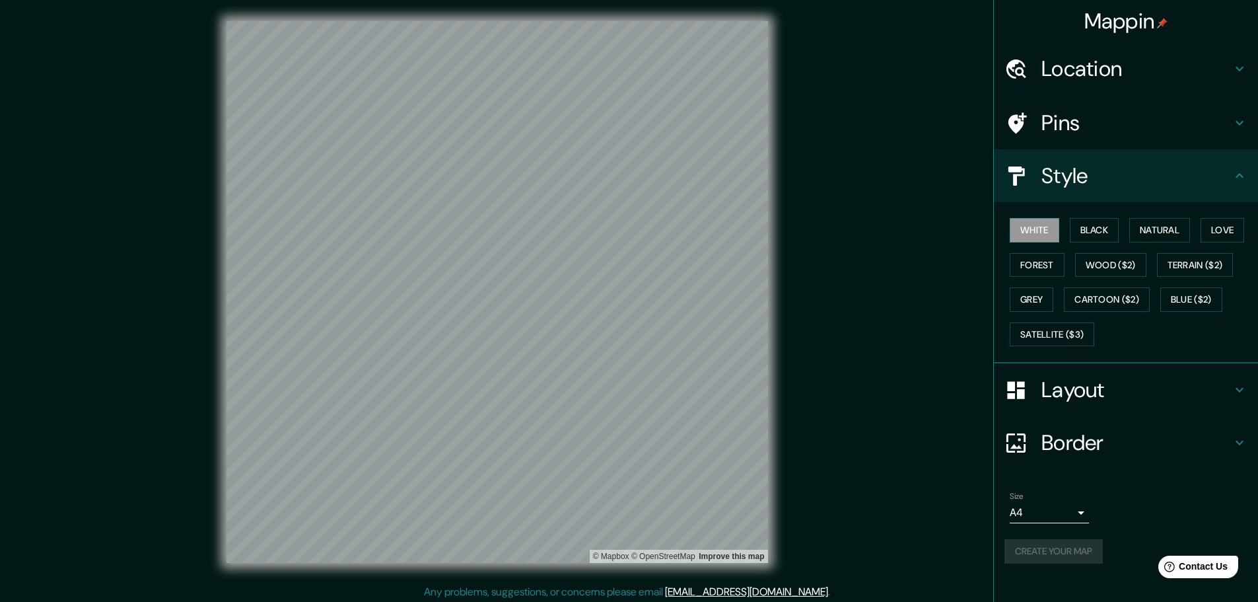
click at [1054, 518] on div "Size A4 single Create your map" at bounding box center [1126, 530] width 243 height 88
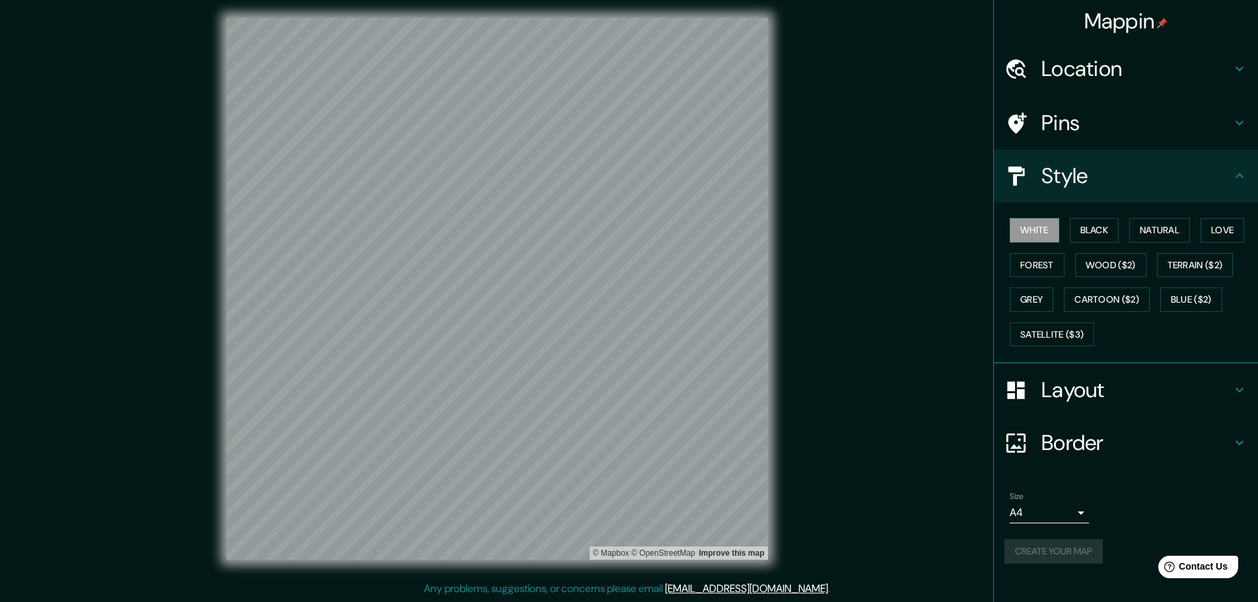
click at [1071, 544] on div "Create your map" at bounding box center [1126, 551] width 243 height 24
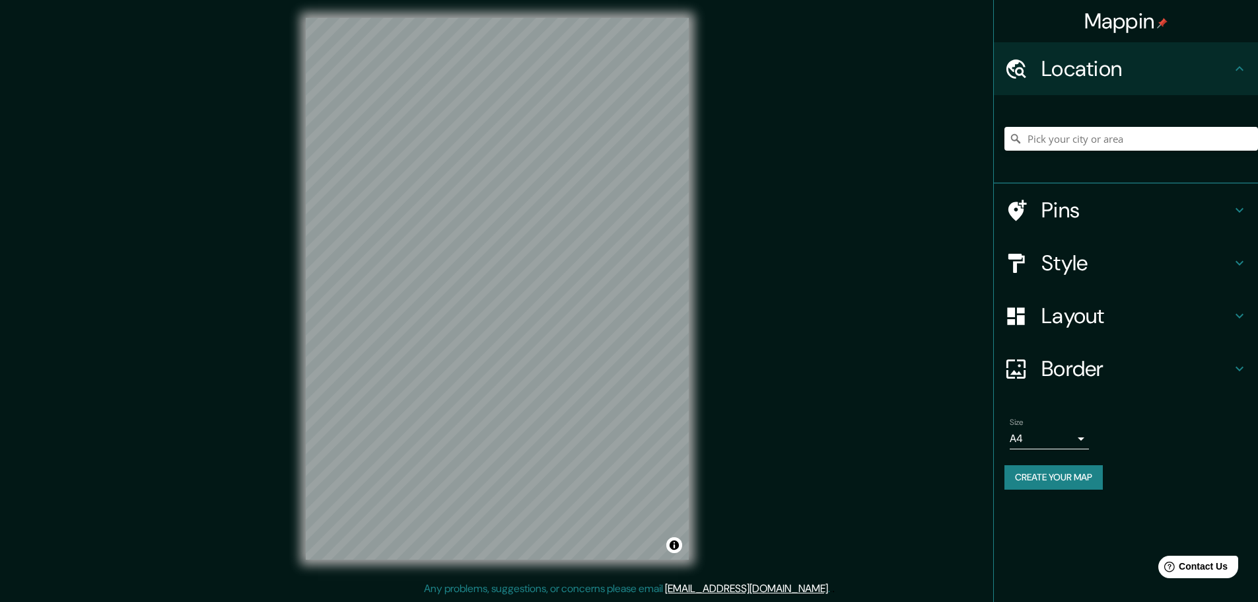
click at [1085, 27] on h4 "Mappin" at bounding box center [1127, 21] width 84 height 26
